Goal: Transaction & Acquisition: Purchase product/service

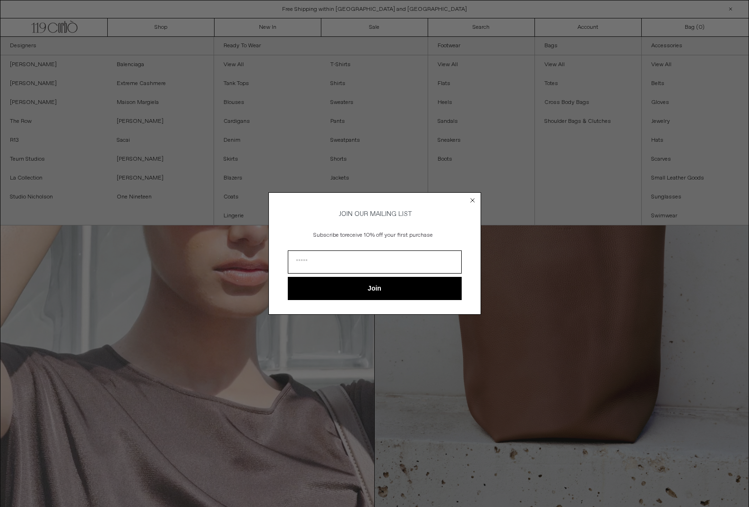
click at [473, 198] on icon "Close dialog" at bounding box center [472, 200] width 4 height 4
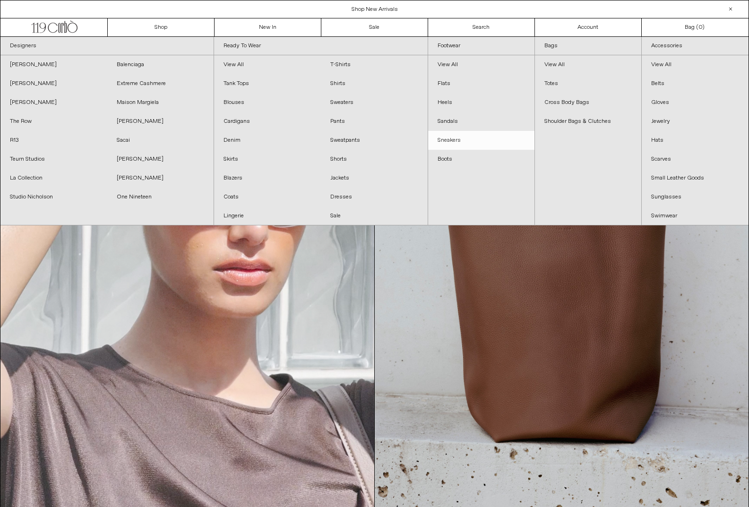
click at [457, 136] on link "Sneakers" at bounding box center [481, 140] width 106 height 19
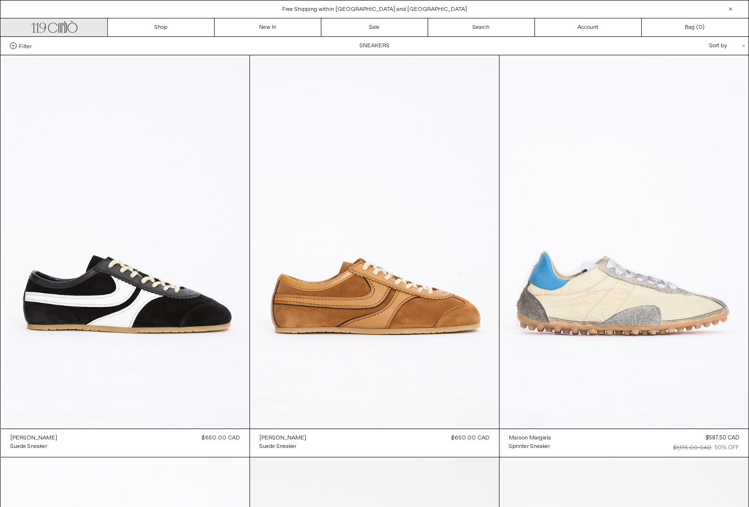
click at [74, 26] on icon ".cls-1, .cls-2 { fill: #231f20; stroke: #231f20; stroke-miterlimit: 10; stroke-…" at bounding box center [54, 26] width 46 height 14
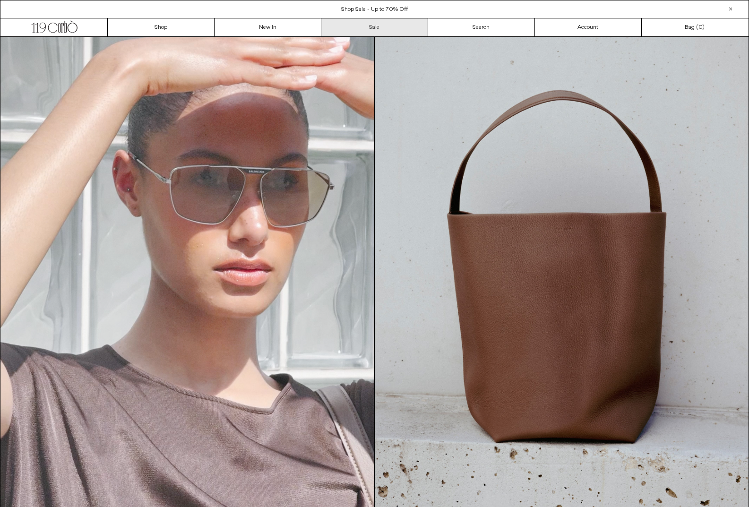
click at [376, 29] on link "Sale" at bounding box center [374, 27] width 107 height 18
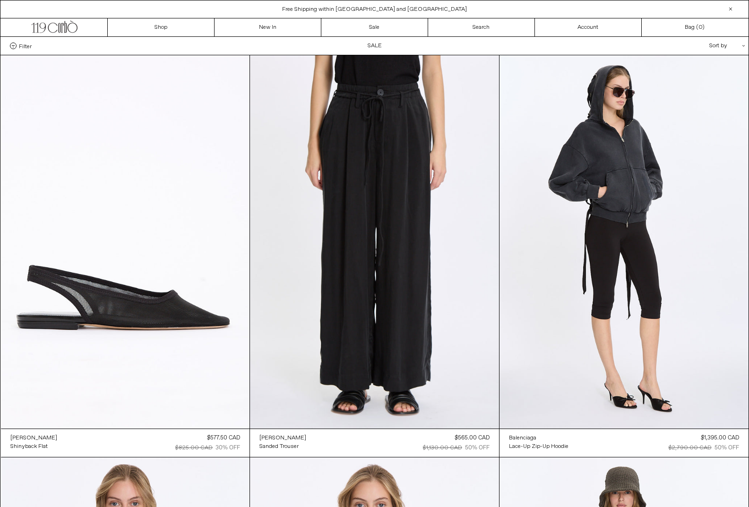
click at [24, 45] on span "Filter" at bounding box center [25, 46] width 13 height 7
click at [0, 0] on select "**********" at bounding box center [0, 0] width 0 height 0
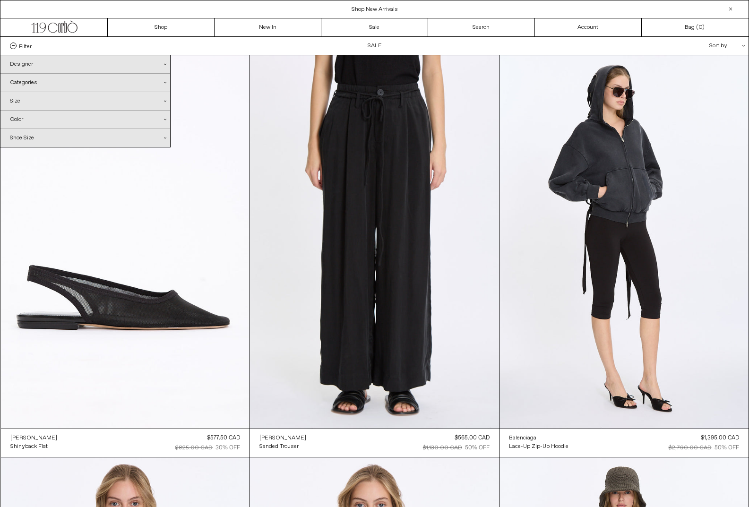
click at [165, 82] on icon ".cls-1{fill:#231f20}" at bounding box center [165, 83] width 2 height 2
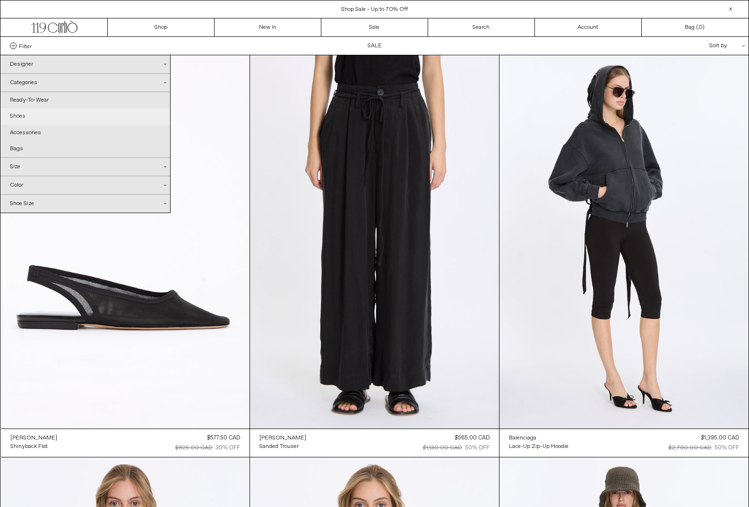
click at [17, 115] on link "Shoes" at bounding box center [85, 116] width 170 height 16
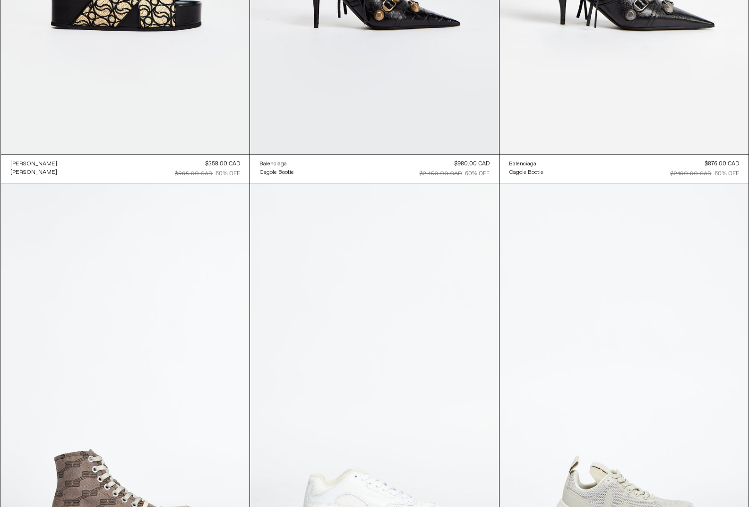
scroll to position [3605, 0]
